Goal: Information Seeking & Learning: Learn about a topic

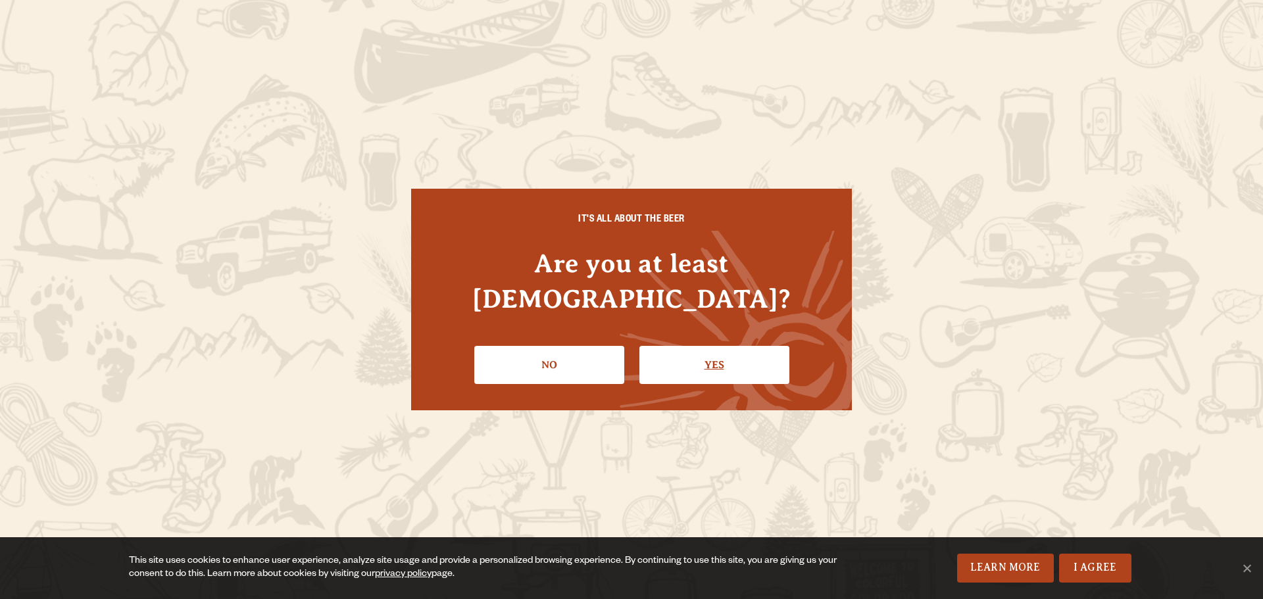
click at [660, 355] on link "Yes" at bounding box center [715, 365] width 150 height 38
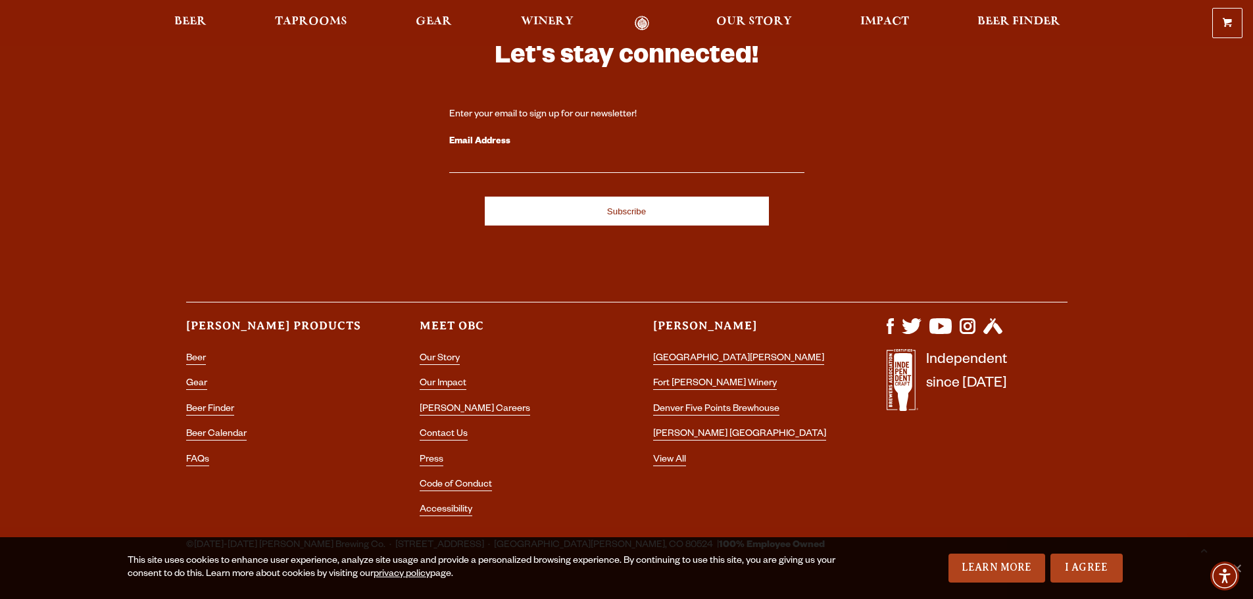
scroll to position [3928, 0]
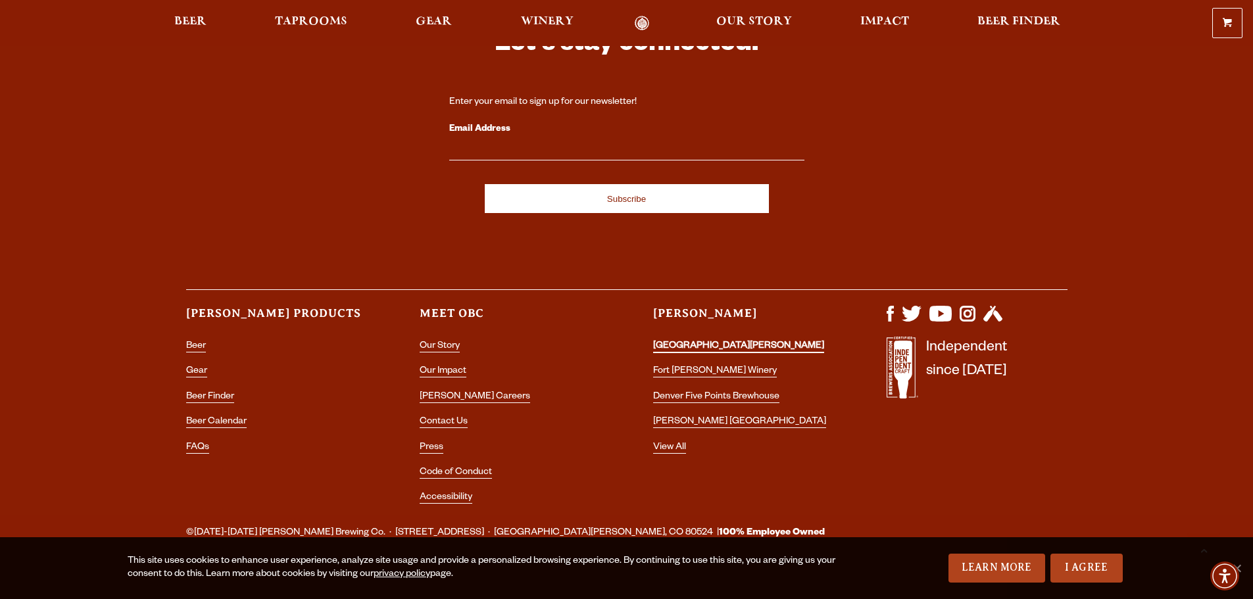
click at [715, 341] on link "[GEOGRAPHIC_DATA][PERSON_NAME]" at bounding box center [738, 347] width 171 height 12
click at [447, 392] on link "[PERSON_NAME] Careers" at bounding box center [475, 398] width 111 height 12
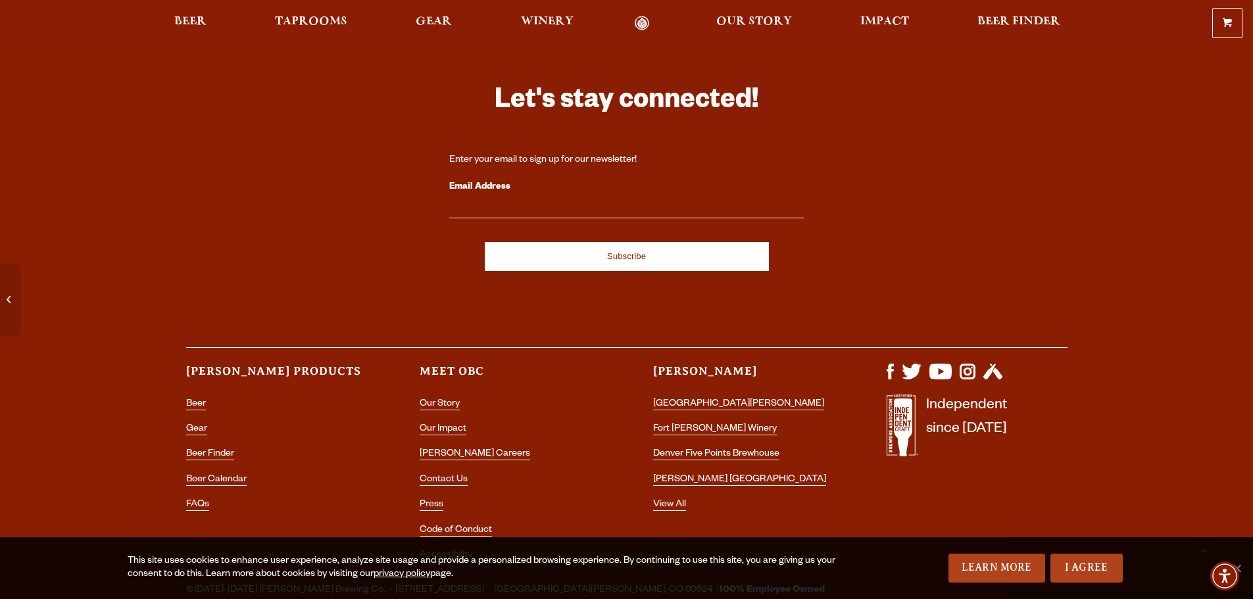
scroll to position [3822, 0]
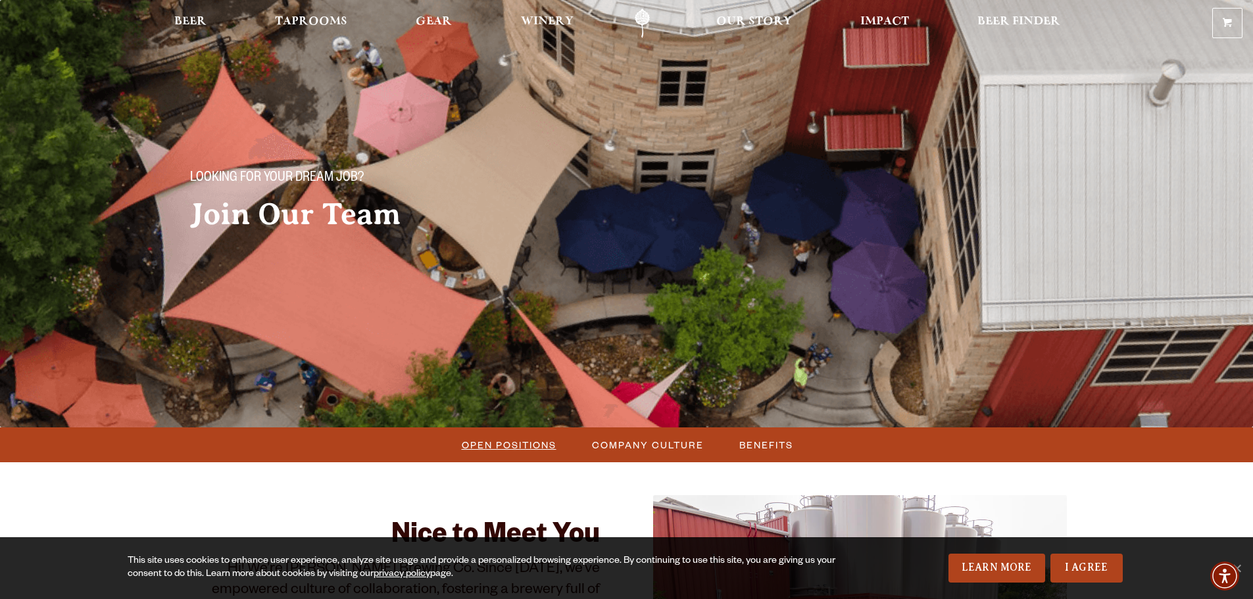
click at [506, 440] on span "Open Positions" at bounding box center [509, 445] width 95 height 19
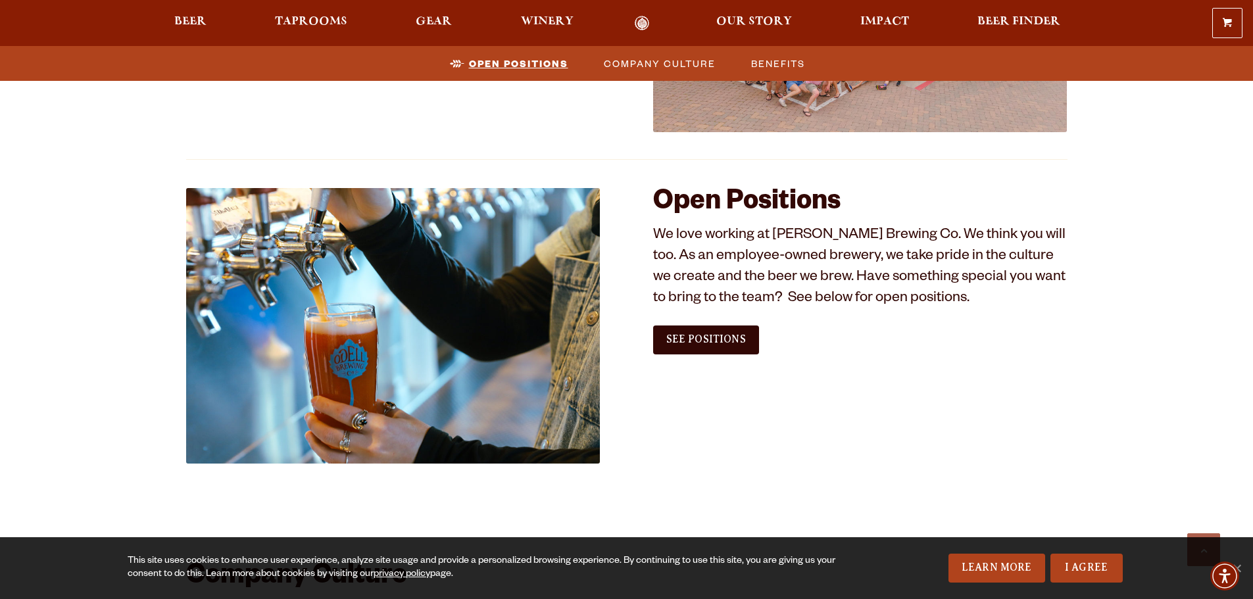
scroll to position [669, 0]
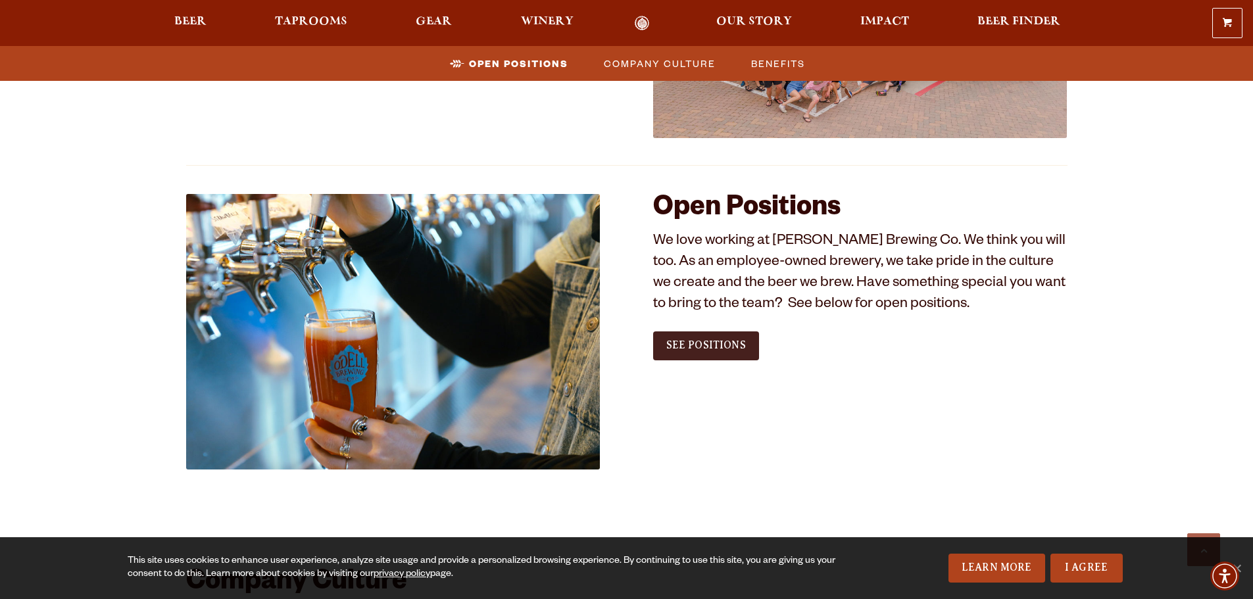
click at [699, 353] on link "See Positions" at bounding box center [706, 346] width 106 height 29
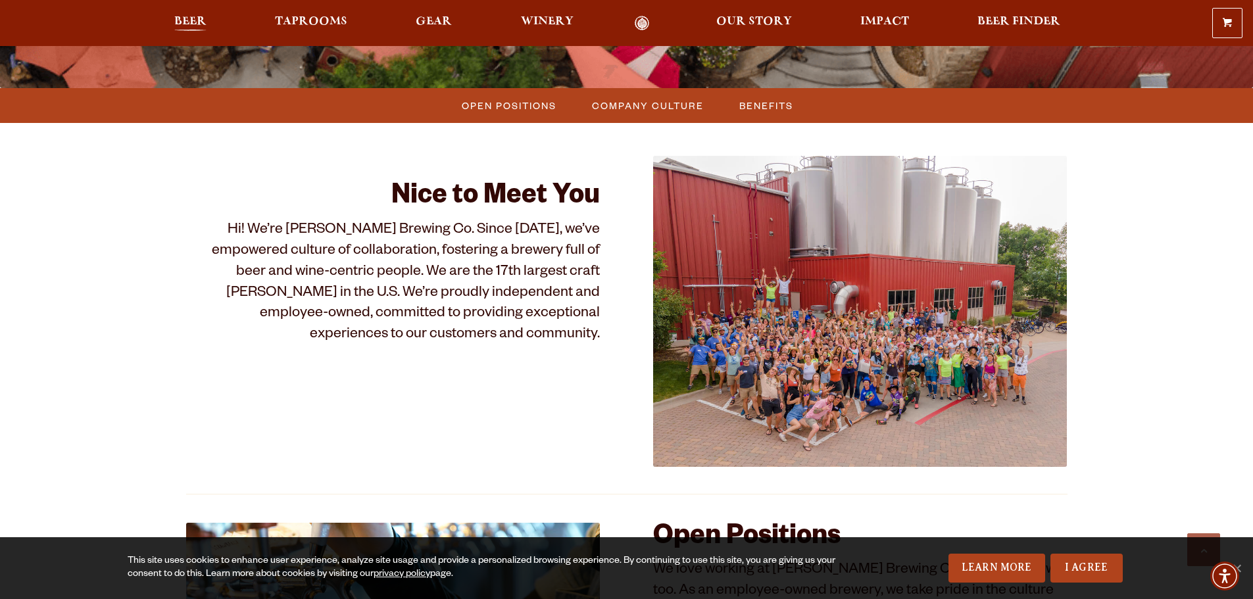
click at [188, 22] on span "Beer" at bounding box center [190, 21] width 32 height 11
